Goal: Information Seeking & Learning: Learn about a topic

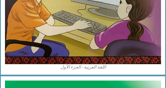
scroll to position [228, 0]
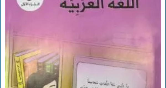
scroll to position [122, 0]
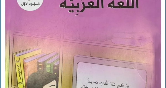
click at [23, 46] on img at bounding box center [83, 74] width 156 height 196
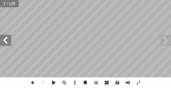
click at [11, 43] on span at bounding box center [5, 40] width 11 height 11
click at [10, 43] on span at bounding box center [5, 40] width 11 height 11
click at [9, 43] on span at bounding box center [5, 40] width 11 height 11
click at [10, 43] on span at bounding box center [5, 40] width 11 height 11
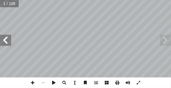
click at [9, 41] on span at bounding box center [5, 40] width 11 height 11
click at [9, 40] on span at bounding box center [5, 40] width 11 height 11
click at [9, 39] on span at bounding box center [5, 40] width 11 height 11
click at [9, 40] on span at bounding box center [5, 40] width 11 height 11
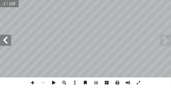
click at [11, 39] on span at bounding box center [5, 40] width 11 height 11
click at [10, 38] on span at bounding box center [5, 40] width 11 height 11
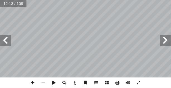
click at [9, 41] on span at bounding box center [5, 40] width 11 height 11
click at [9, 40] on span at bounding box center [5, 40] width 11 height 11
click at [165, 39] on span at bounding box center [165, 40] width 11 height 11
click at [166, 40] on span at bounding box center [165, 40] width 11 height 11
click at [163, 38] on span at bounding box center [165, 40] width 11 height 11
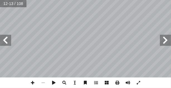
click at [163, 36] on span at bounding box center [165, 40] width 11 height 11
click at [162, 38] on span at bounding box center [165, 40] width 11 height 11
click at [162, 36] on span at bounding box center [165, 40] width 11 height 11
click at [11, 41] on span at bounding box center [5, 40] width 11 height 11
click at [9, 39] on span at bounding box center [5, 40] width 11 height 11
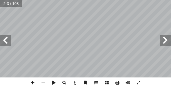
click at [8, 39] on span at bounding box center [5, 40] width 11 height 11
click at [6, 39] on span at bounding box center [5, 40] width 11 height 11
click at [6, 38] on span at bounding box center [5, 40] width 11 height 11
click at [6, 39] on span at bounding box center [5, 40] width 11 height 11
click at [3, 35] on span at bounding box center [5, 40] width 11 height 11
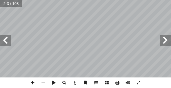
click at [5, 37] on span at bounding box center [5, 40] width 11 height 11
click at [8, 39] on span at bounding box center [5, 40] width 11 height 11
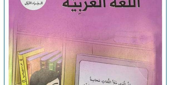
scroll to position [147, 0]
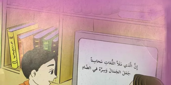
click at [62, 21] on img at bounding box center [85, 52] width 177 height 222
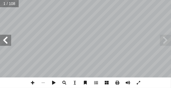
click at [10, 41] on span at bounding box center [5, 40] width 11 height 11
click at [11, 40] on span at bounding box center [5, 40] width 11 height 11
click at [10, 41] on span at bounding box center [5, 40] width 11 height 11
click at [9, 40] on span at bounding box center [5, 40] width 11 height 11
click at [10, 41] on span at bounding box center [5, 40] width 11 height 11
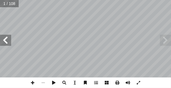
click at [10, 43] on span at bounding box center [5, 40] width 11 height 11
click at [11, 43] on span at bounding box center [5, 40] width 11 height 11
click at [10, 41] on span at bounding box center [5, 40] width 11 height 11
click at [7, 41] on span at bounding box center [5, 40] width 11 height 11
click at [8, 42] on span at bounding box center [5, 40] width 11 height 11
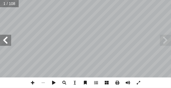
click at [8, 42] on span at bounding box center [5, 40] width 11 height 11
click at [6, 39] on span at bounding box center [5, 40] width 11 height 11
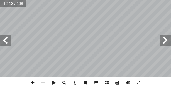
click at [10, 41] on span at bounding box center [5, 40] width 11 height 11
click at [6, 43] on span at bounding box center [5, 40] width 11 height 11
click at [4, 38] on span at bounding box center [5, 40] width 11 height 11
click at [10, 43] on span at bounding box center [5, 40] width 11 height 11
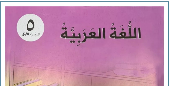
scroll to position [92, 0]
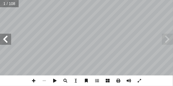
click at [9, 34] on span at bounding box center [5, 39] width 11 height 11
click at [10, 37] on span at bounding box center [5, 39] width 11 height 11
click at [9, 38] on span at bounding box center [5, 39] width 11 height 11
click at [9, 39] on span at bounding box center [5, 39] width 11 height 11
click at [10, 38] on span at bounding box center [5, 39] width 11 height 11
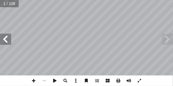
click at [9, 37] on span at bounding box center [5, 39] width 11 height 11
click at [9, 38] on span at bounding box center [5, 39] width 11 height 11
click at [8, 39] on span at bounding box center [5, 39] width 11 height 11
click at [8, 38] on span at bounding box center [5, 39] width 11 height 11
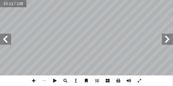
click at [9, 36] on span at bounding box center [5, 39] width 11 height 11
click at [6, 39] on span at bounding box center [5, 39] width 11 height 11
click at [11, 39] on span at bounding box center [5, 39] width 11 height 11
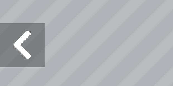
click at [6, 38] on span at bounding box center [5, 39] width 11 height 11
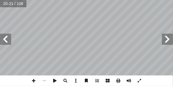
click at [162, 36] on span at bounding box center [167, 39] width 11 height 11
click at [163, 41] on span at bounding box center [167, 39] width 11 height 11
